Goal: Check status: Check status

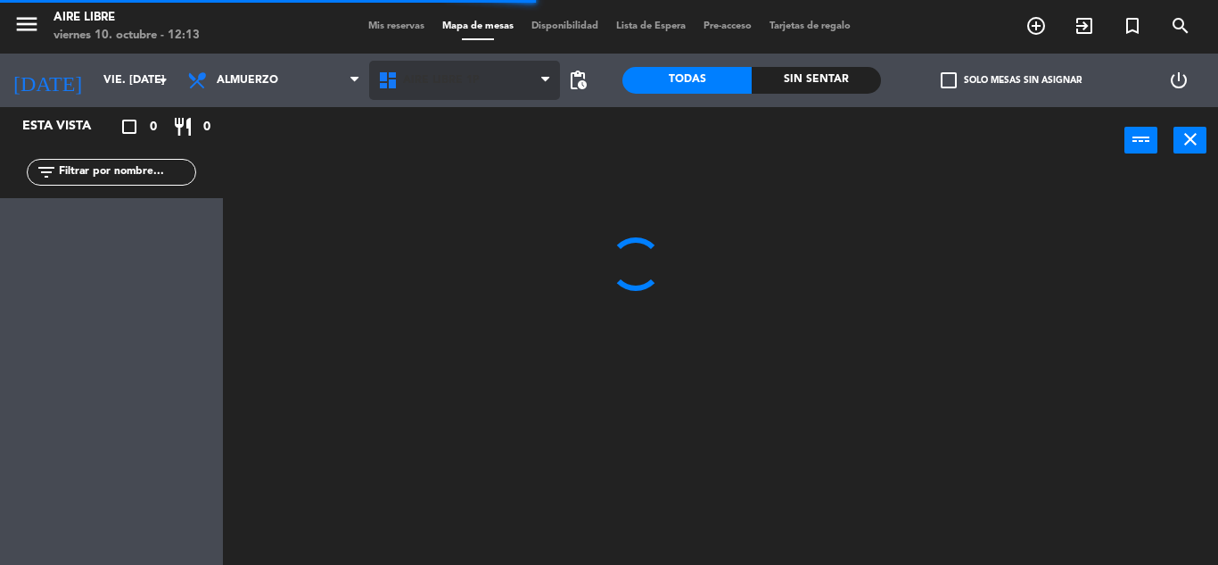
click at [394, 61] on span "Aire Libre 1P" at bounding box center [464, 80] width 191 height 39
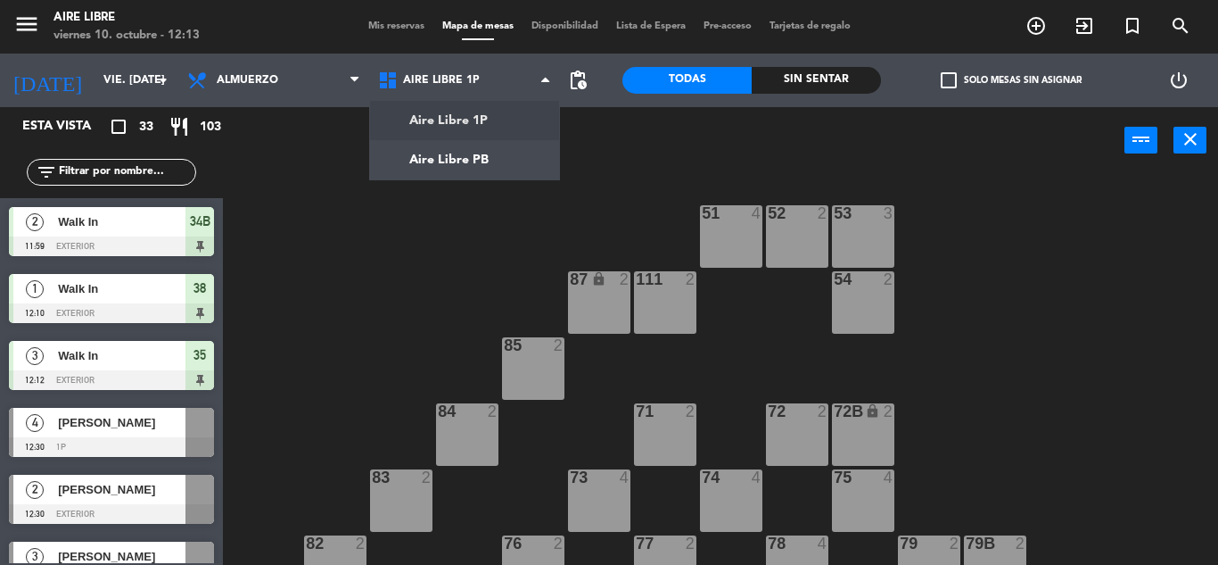
click at [409, 26] on span "Mis reservas" at bounding box center [396, 26] width 74 height 10
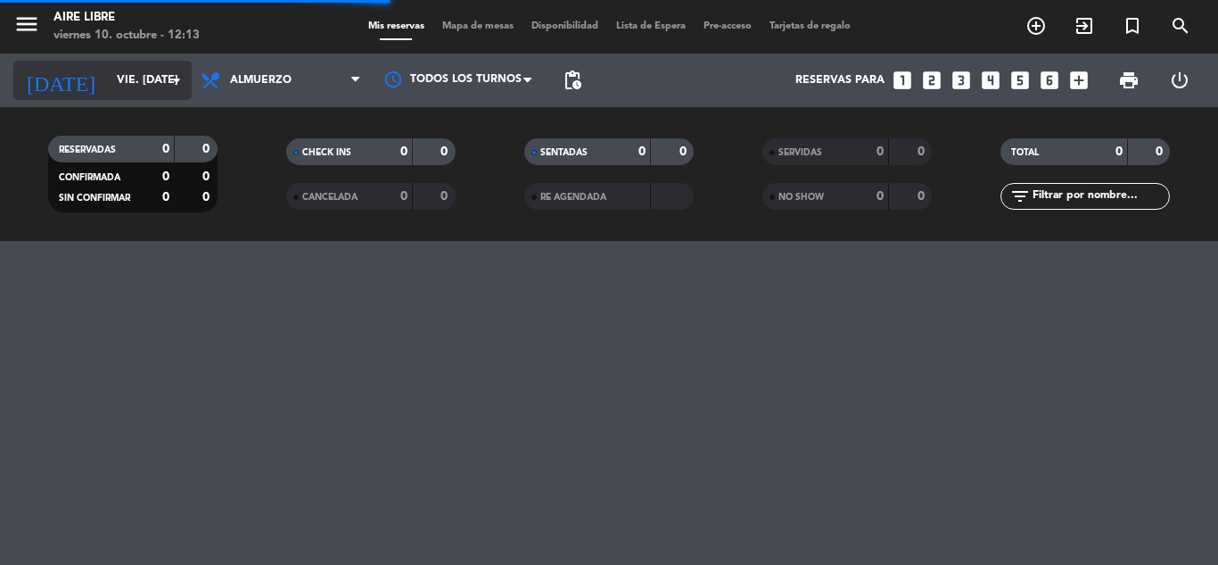
click at [153, 82] on input "vie. [DATE]" at bounding box center [183, 80] width 151 height 30
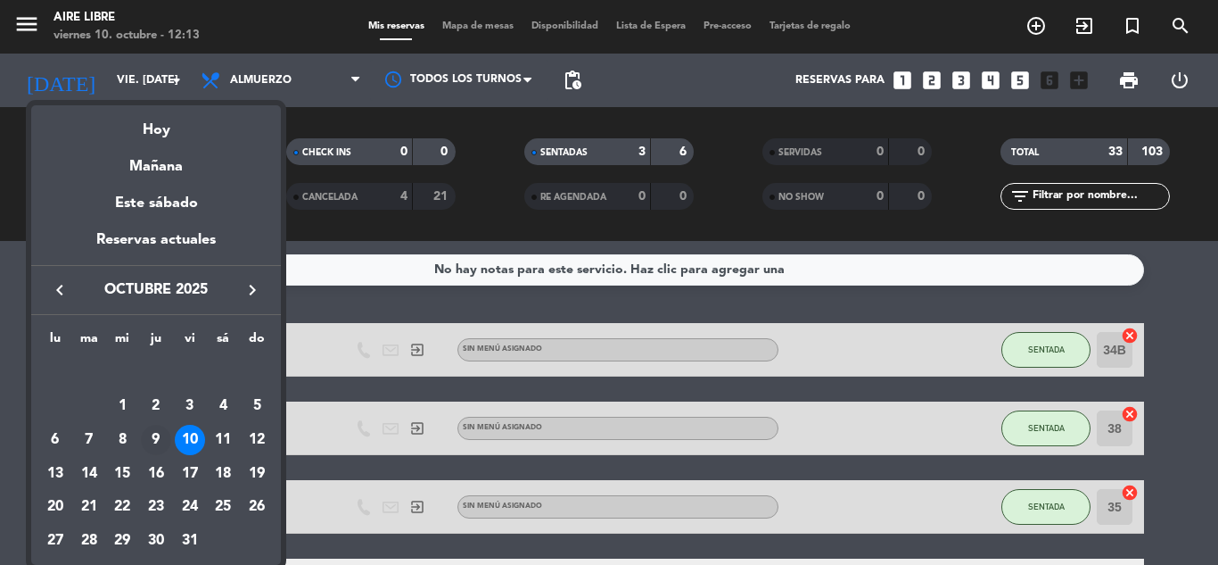
click at [153, 430] on div "9" at bounding box center [156, 440] width 30 height 30
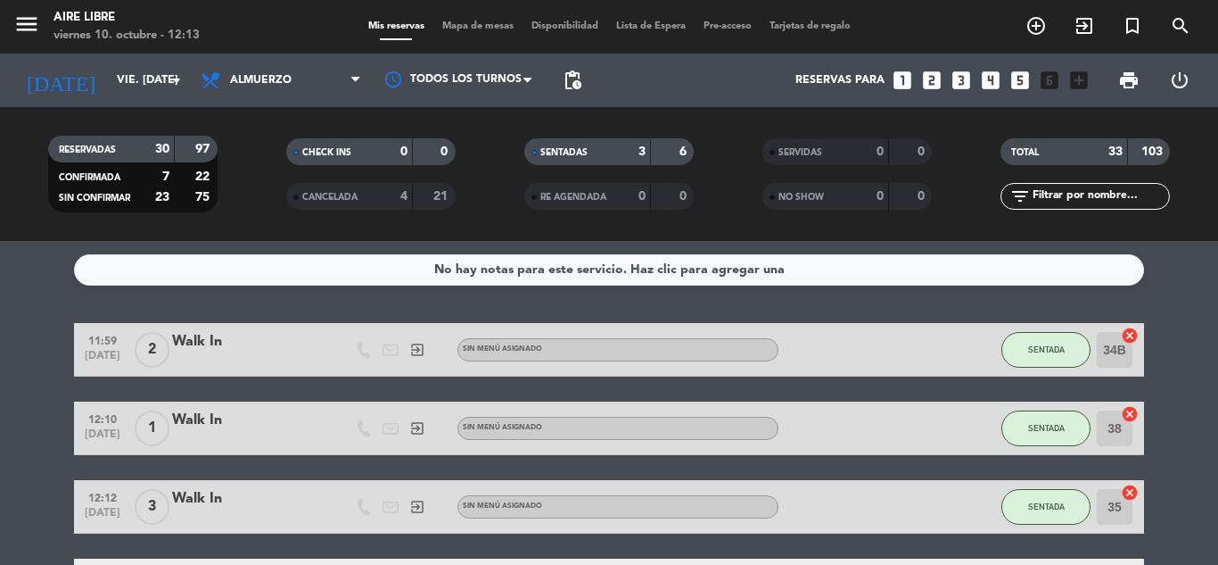
type input "[DEMOGRAPHIC_DATA] [DATE]"
click at [327, 77] on span "Almuerzo" at bounding box center [281, 80] width 178 height 39
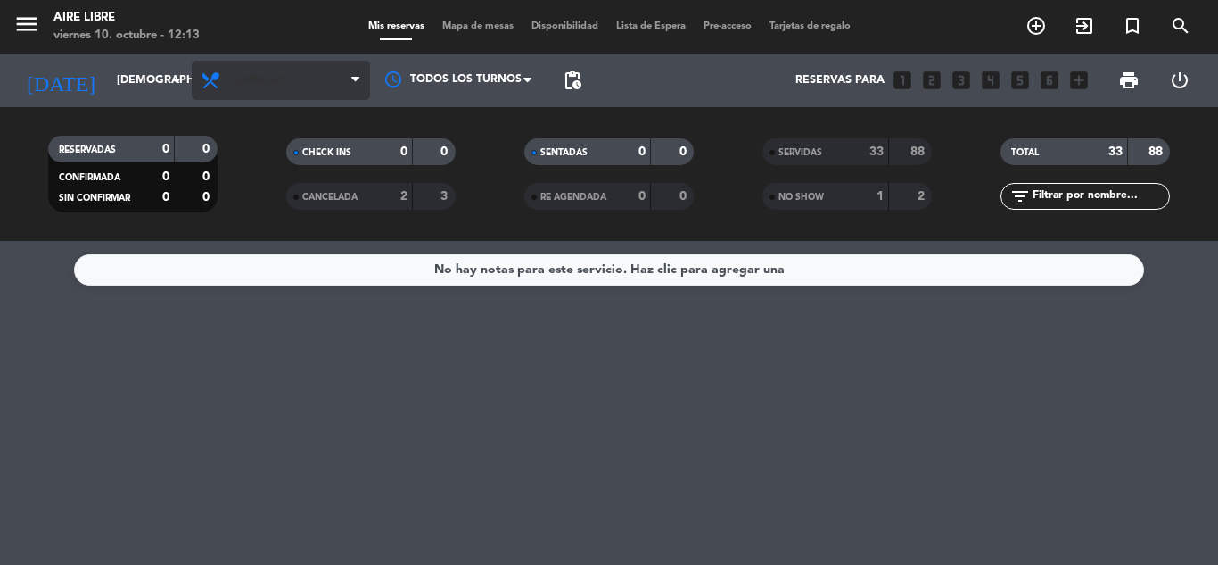
click at [317, 79] on span "Almuerzo" at bounding box center [281, 80] width 178 height 39
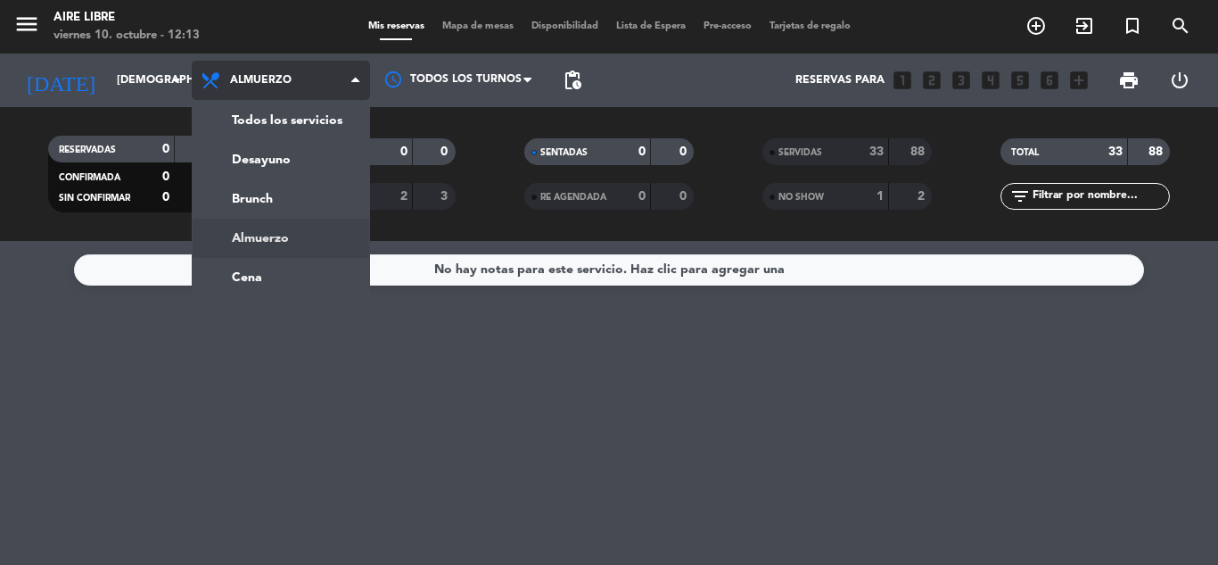
click at [268, 276] on ng-component "menu Aire Libre viernes 10. octubre - 12:13 Mis reservas Mapa de mesas Disponib…" at bounding box center [609, 282] width 1218 height 565
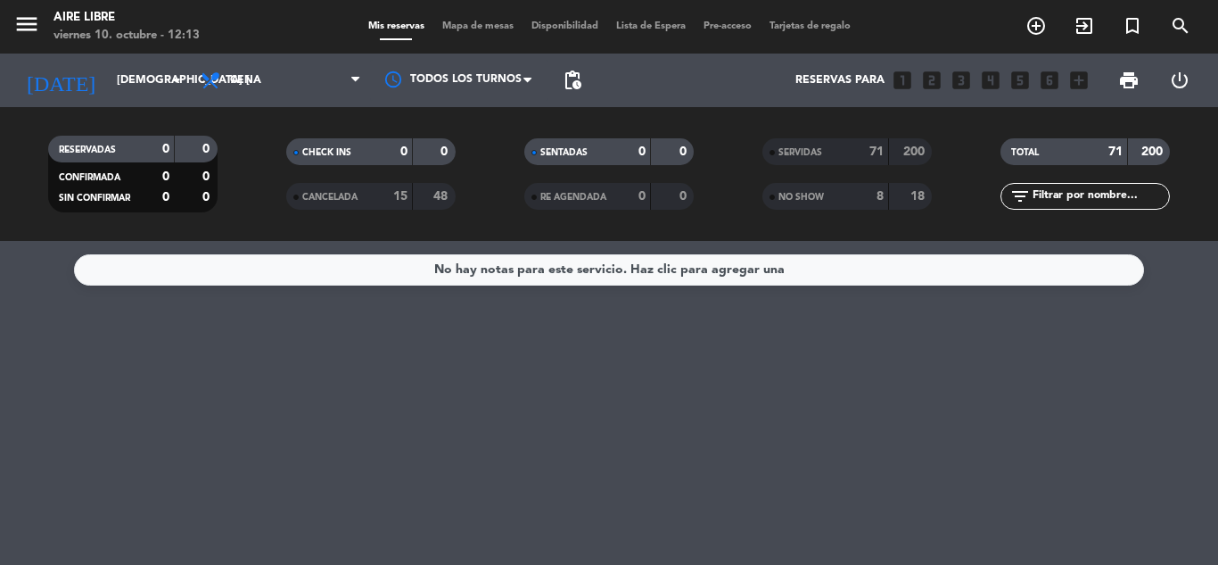
click at [833, 148] on div "SERVIDAS" at bounding box center [808, 152] width 82 height 21
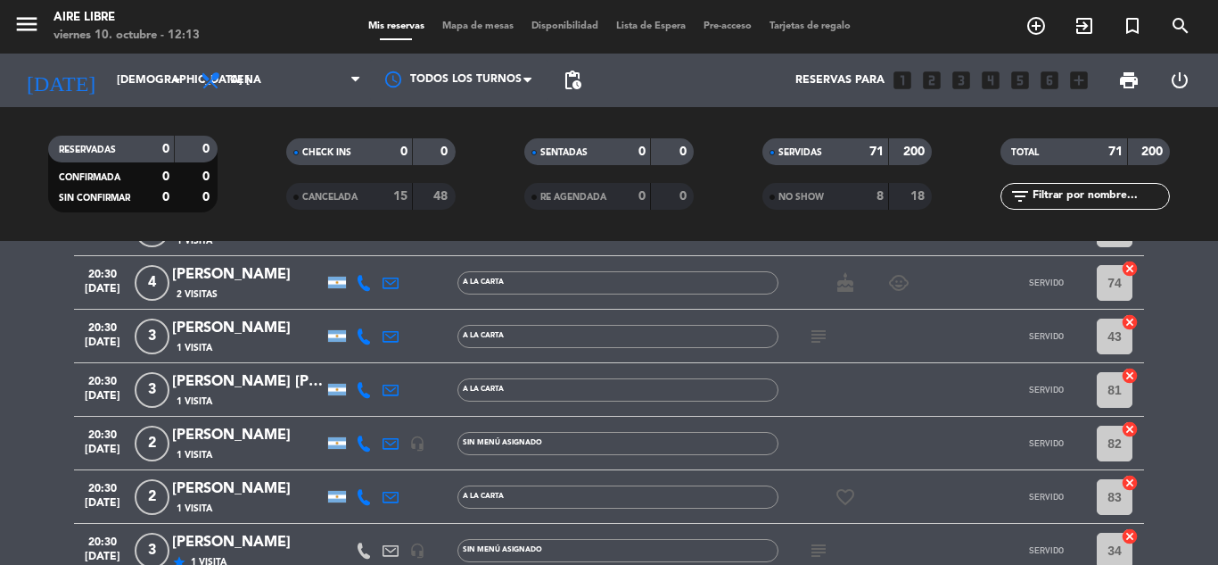
scroll to position [654, 0]
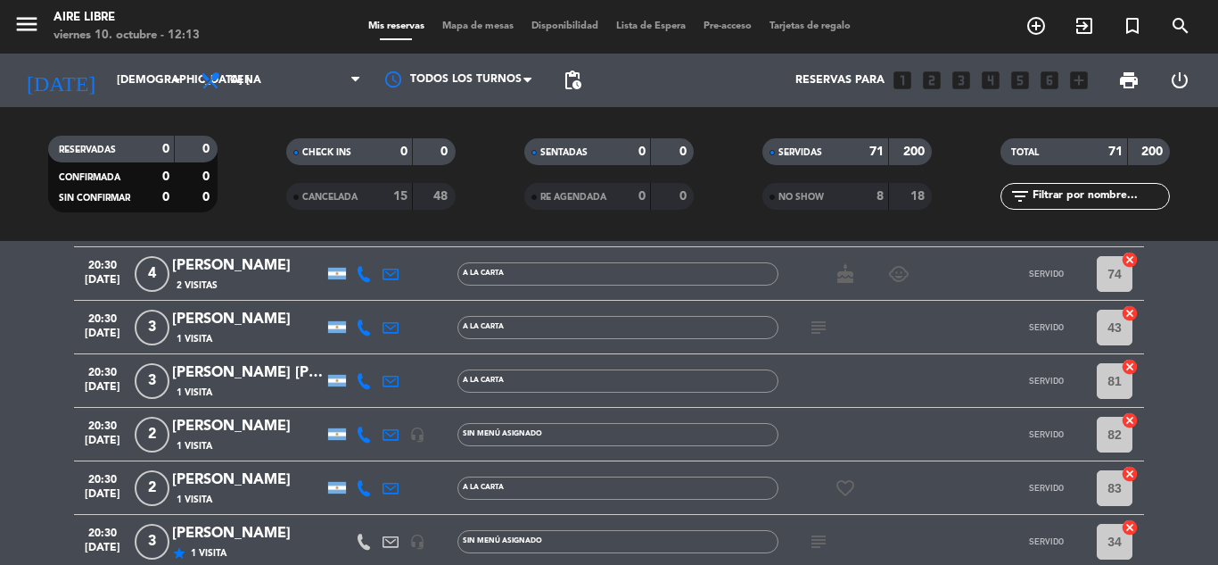
click at [357, 441] on icon at bounding box center [364, 434] width 16 height 16
click at [361, 405] on button "Copiar content_paste" at bounding box center [359, 404] width 54 height 19
